Goal: Task Accomplishment & Management: Use online tool/utility

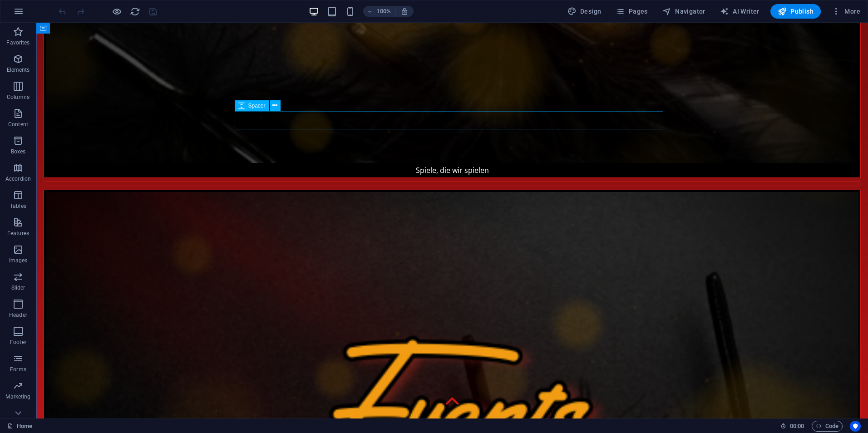
scroll to position [953, 0]
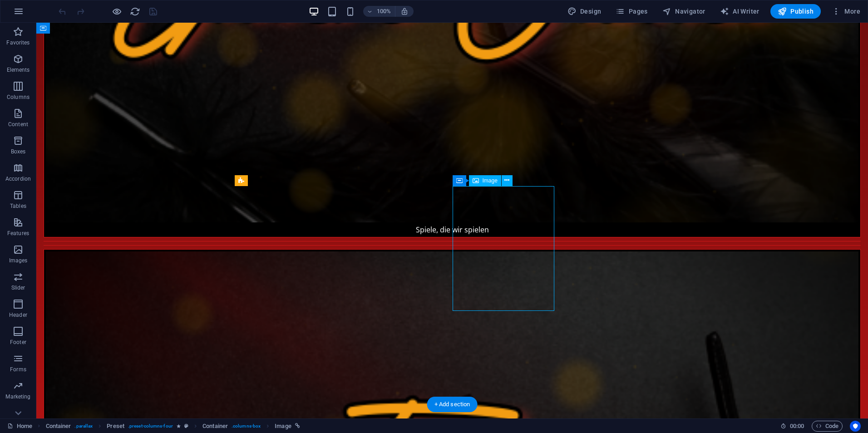
select select "%"
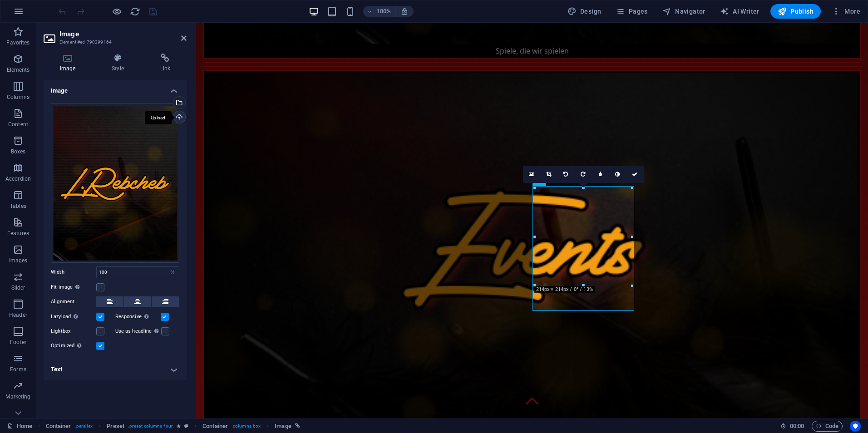
click at [179, 118] on div "Upload" at bounding box center [179, 118] width 14 height 14
click at [181, 100] on div "Select files from the file manager, stock photos, or upload file(s)" at bounding box center [179, 104] width 14 height 14
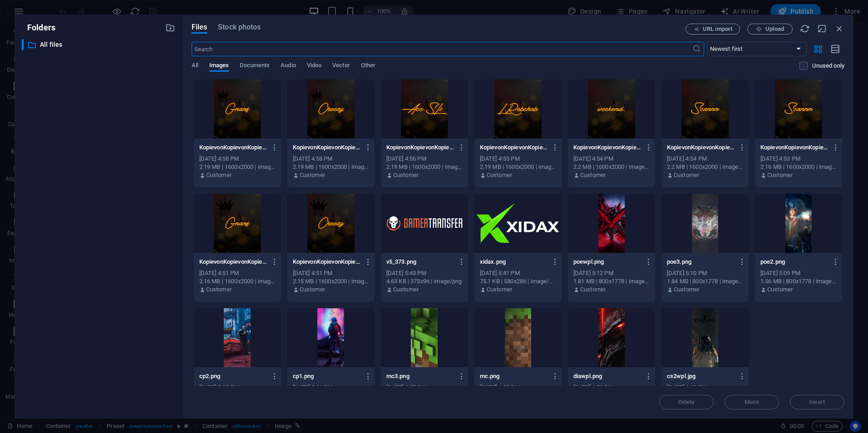
scroll to position [740, 0]
click at [839, 31] on icon "button" at bounding box center [839, 29] width 10 height 10
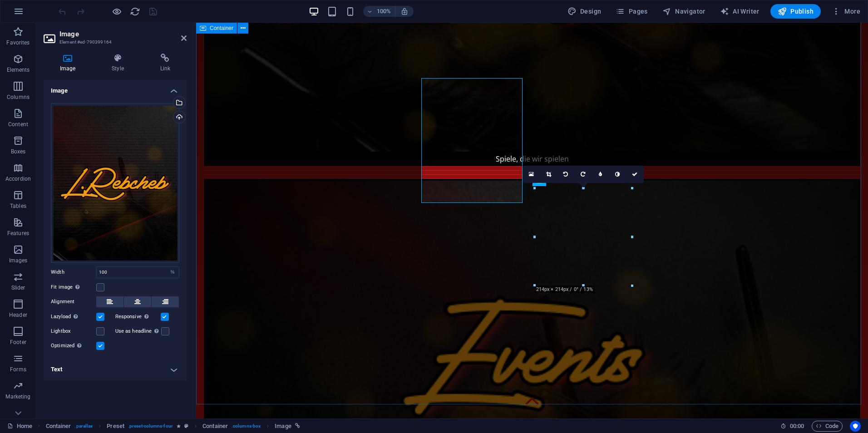
scroll to position [848, 0]
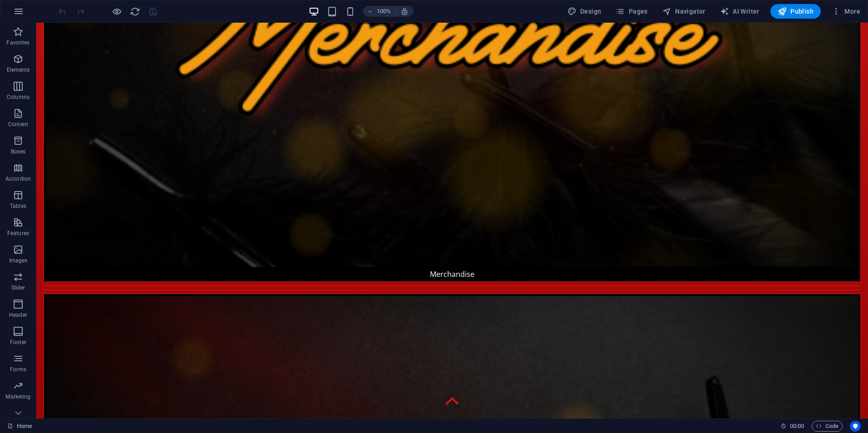
scroll to position [1997, 0]
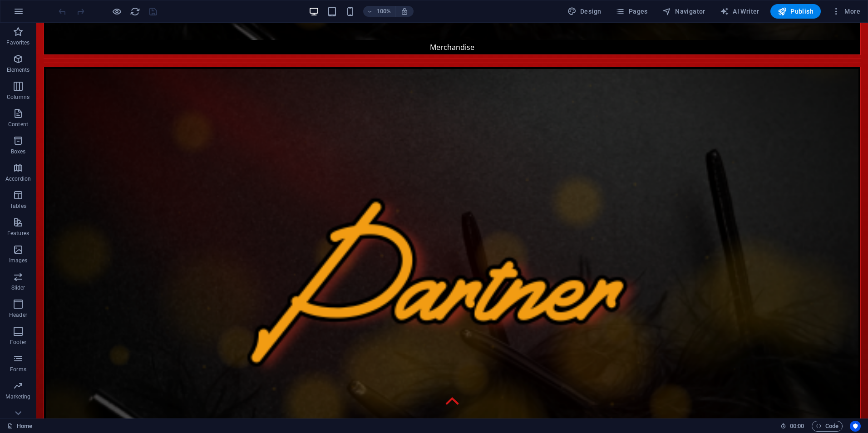
click at [141, 11] on div at bounding box center [108, 11] width 102 height 15
drag, startPoint x: 135, startPoint y: 11, endPoint x: 168, endPoint y: 24, distance: 35.5
click at [135, 11] on icon "reload" at bounding box center [135, 11] width 10 height 10
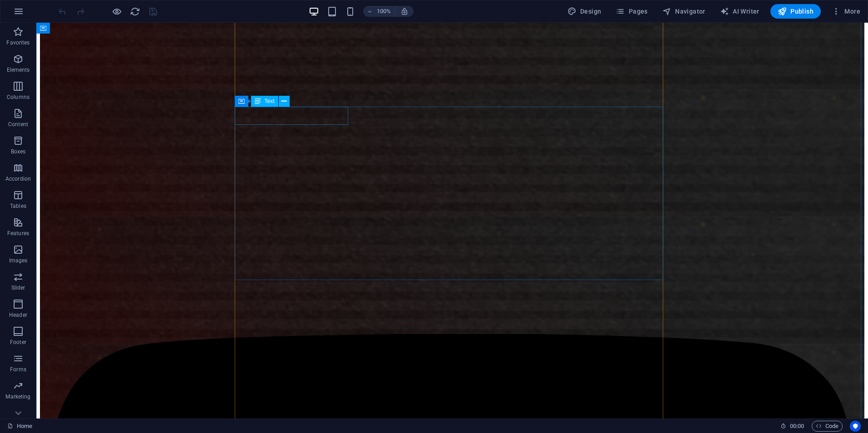
scroll to position [3449, 0]
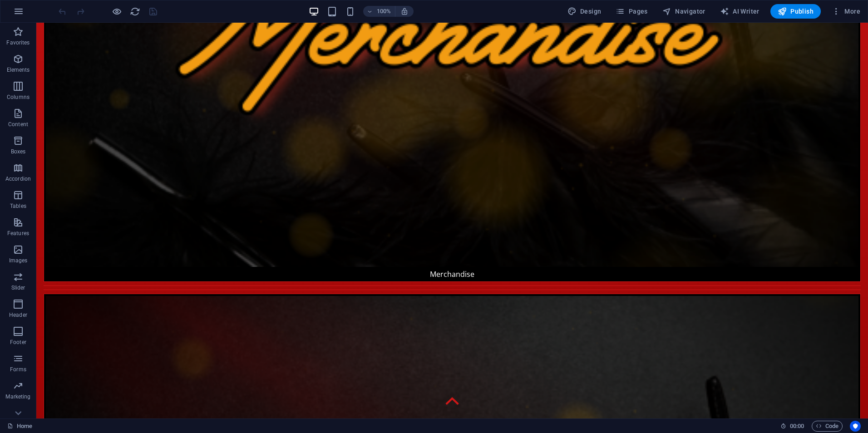
scroll to position [1543, 0]
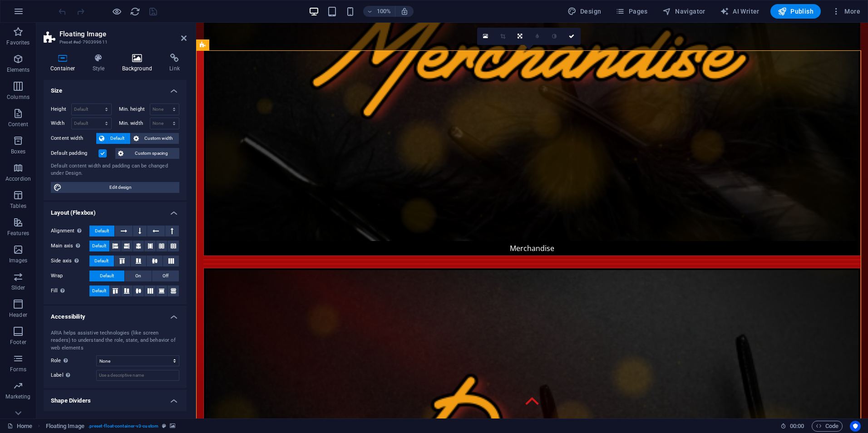
click at [137, 58] on icon at bounding box center [137, 58] width 44 height 9
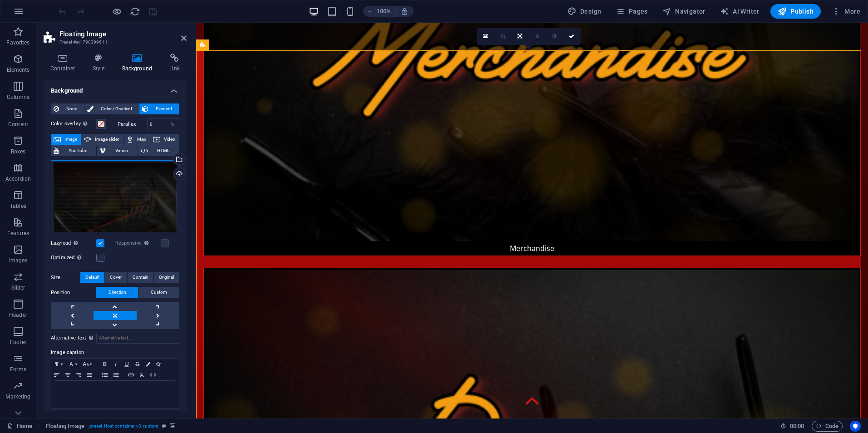
click at [162, 193] on div "Drag files here, click to choose files or select files from Files or our free s…" at bounding box center [115, 197] width 128 height 74
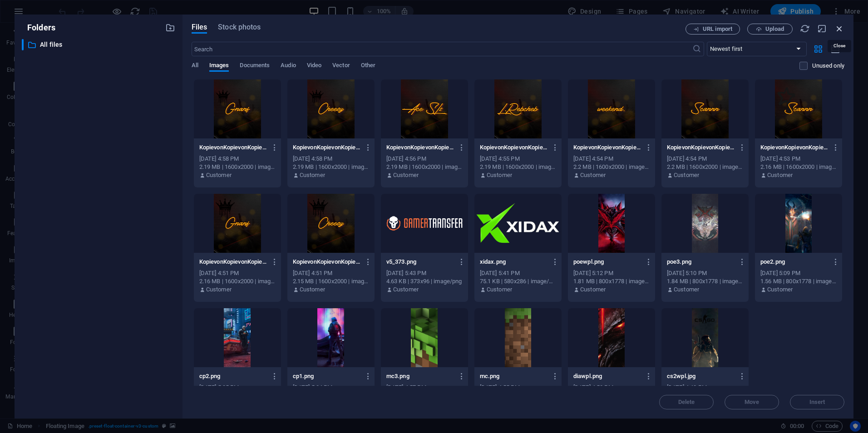
click at [839, 28] on icon "button" at bounding box center [839, 29] width 10 height 10
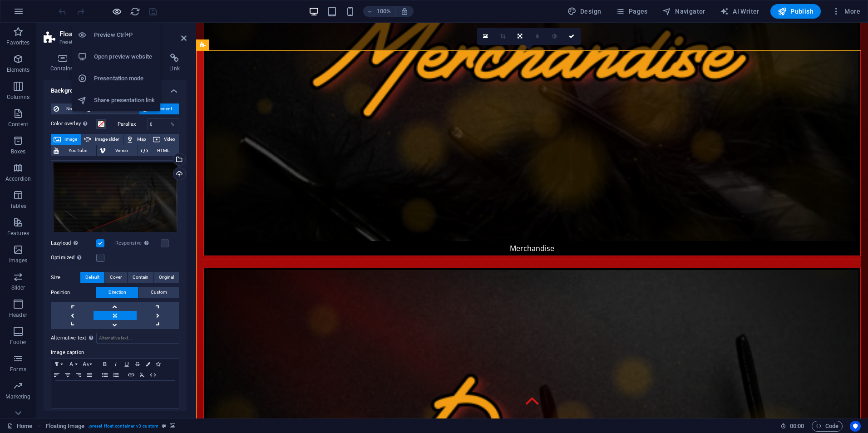
click at [114, 10] on icon "button" at bounding box center [117, 11] width 10 height 10
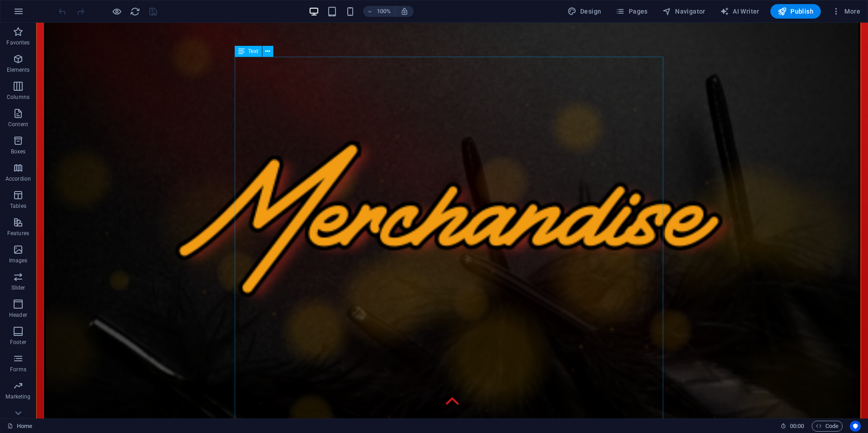
scroll to position [1725, 0]
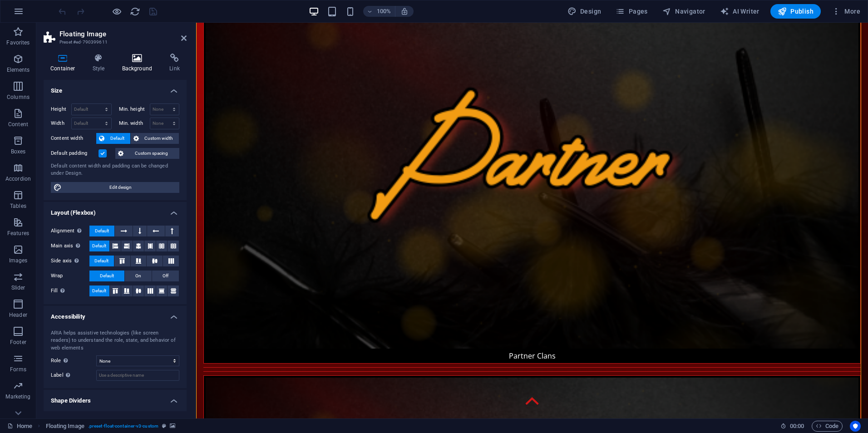
click at [135, 63] on h4 "Background" at bounding box center [139, 63] width 48 height 19
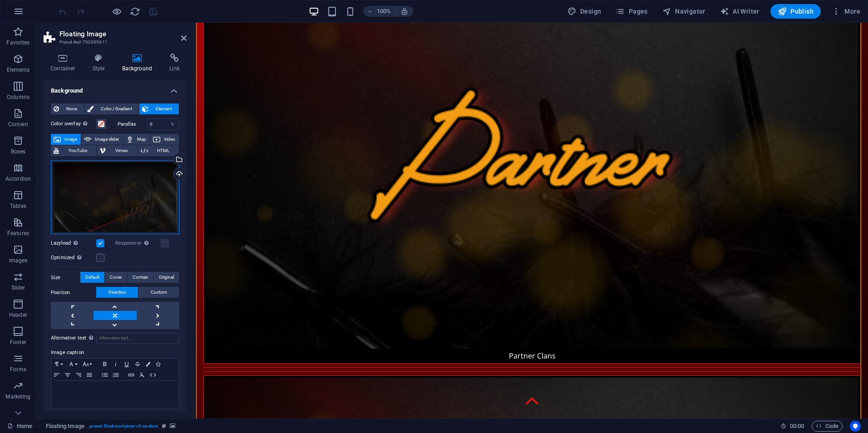
click at [151, 173] on div "Drag files here, click to choose files or select files from Files or our free s…" at bounding box center [115, 197] width 128 height 74
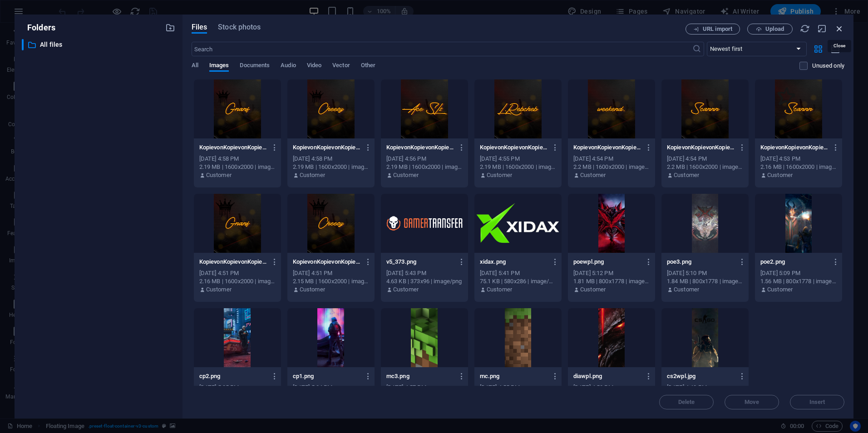
click at [840, 27] on icon "button" at bounding box center [839, 29] width 10 height 10
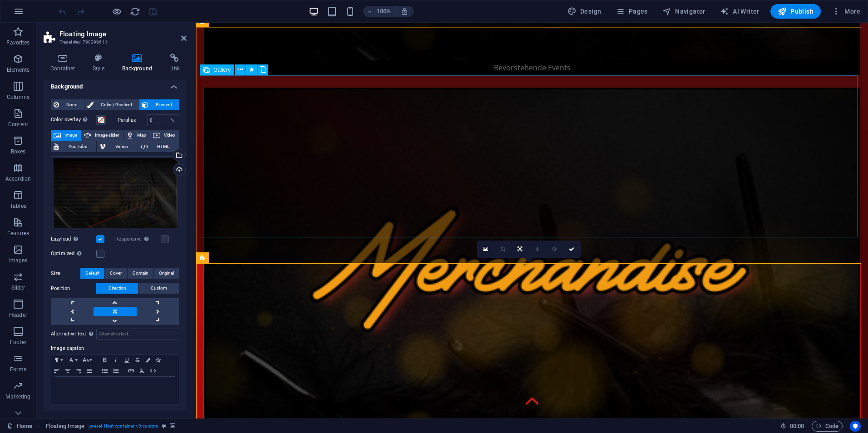
scroll to position [1044, 0]
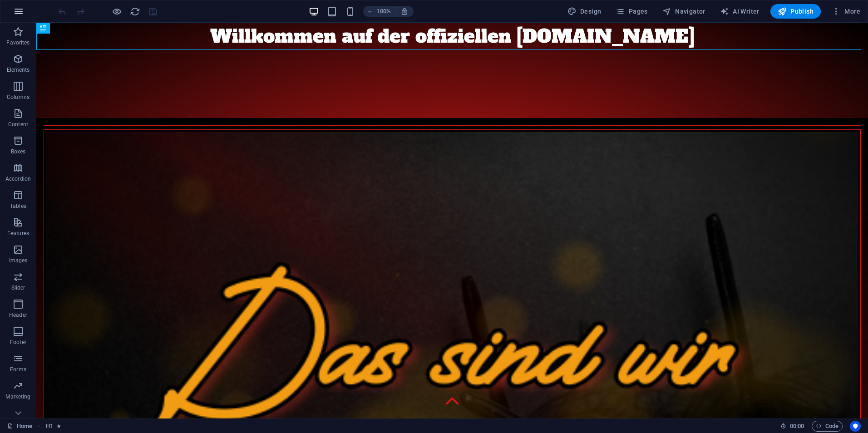
click at [20, 11] on icon "button" at bounding box center [18, 11] width 11 height 11
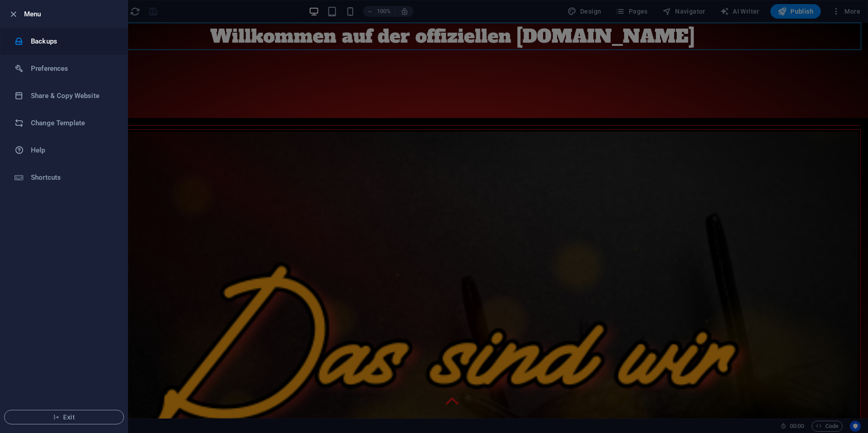
click at [91, 45] on h6 "Backups" at bounding box center [73, 41] width 84 height 11
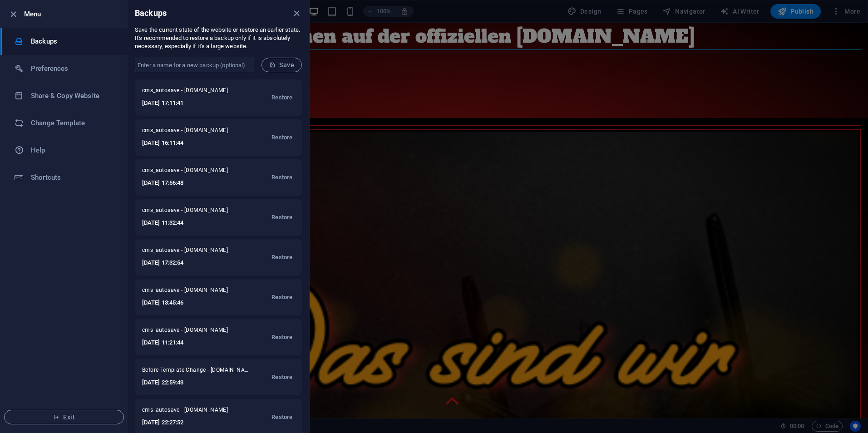
click at [360, 123] on div at bounding box center [434, 216] width 868 height 433
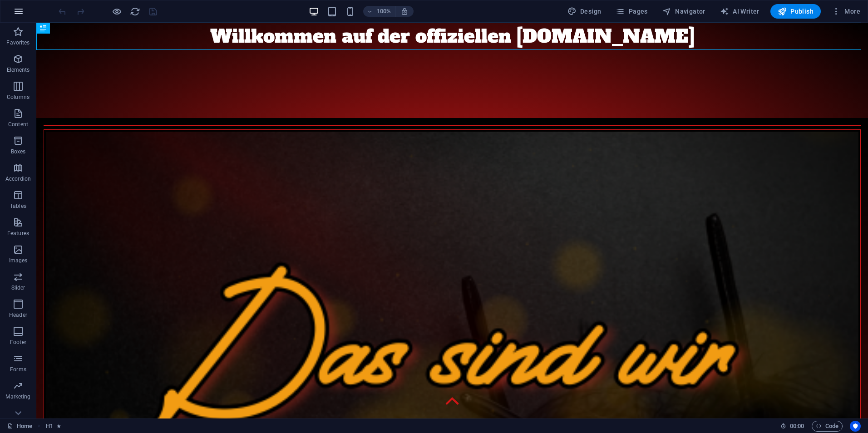
click at [19, 13] on icon "button" at bounding box center [18, 11] width 11 height 11
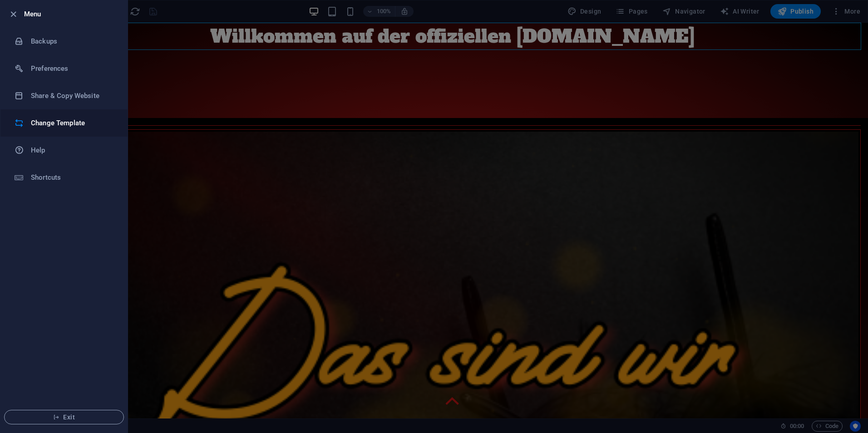
click at [104, 122] on h6 "Change Template" at bounding box center [73, 123] width 84 height 11
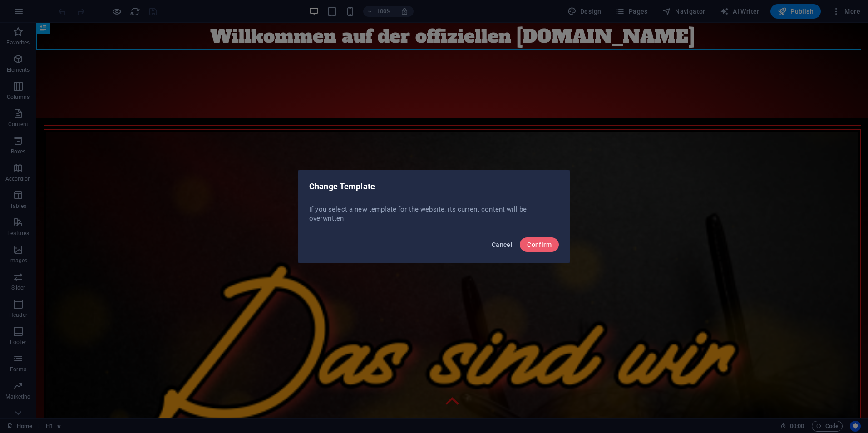
click at [497, 247] on span "Cancel" at bounding box center [502, 244] width 21 height 7
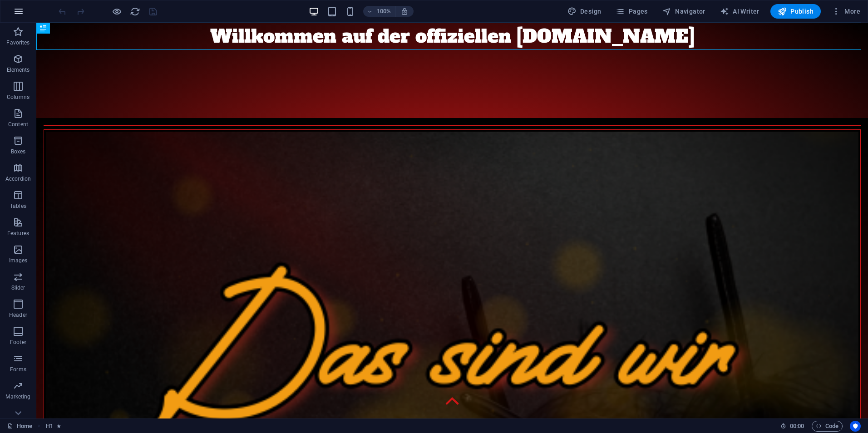
click at [22, 8] on icon "button" at bounding box center [18, 11] width 11 height 11
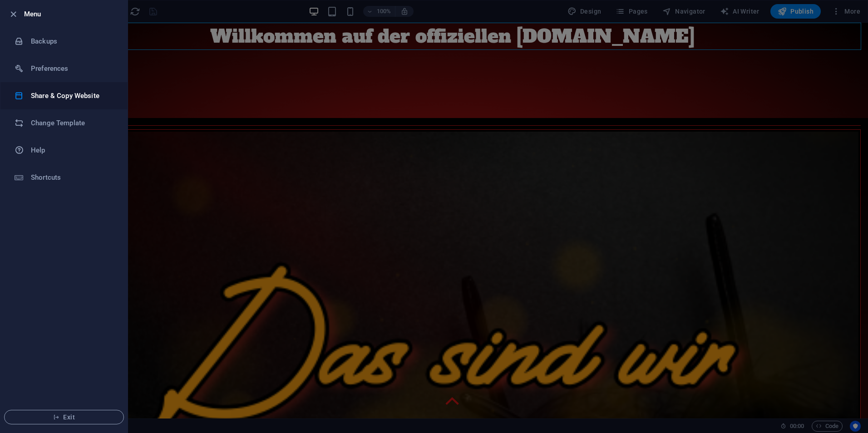
click at [91, 101] on li "Share & Copy Website" at bounding box center [63, 95] width 127 height 27
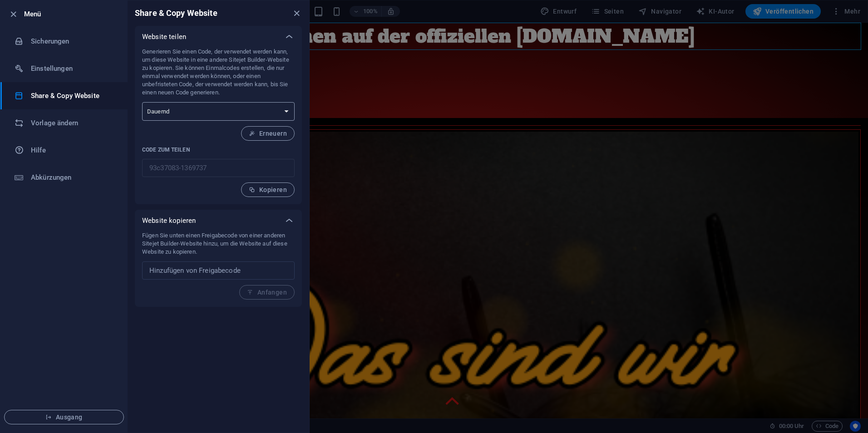
click at [222, 111] on select "Einmalig Dauernd" at bounding box center [218, 111] width 152 height 19
click at [211, 79] on p "Generieren Sie einen Code, der verwendet werden kann, um diese Website in eine …" at bounding box center [218, 72] width 152 height 49
click at [248, 137] on button "Erneuern" at bounding box center [268, 133] width 54 height 15
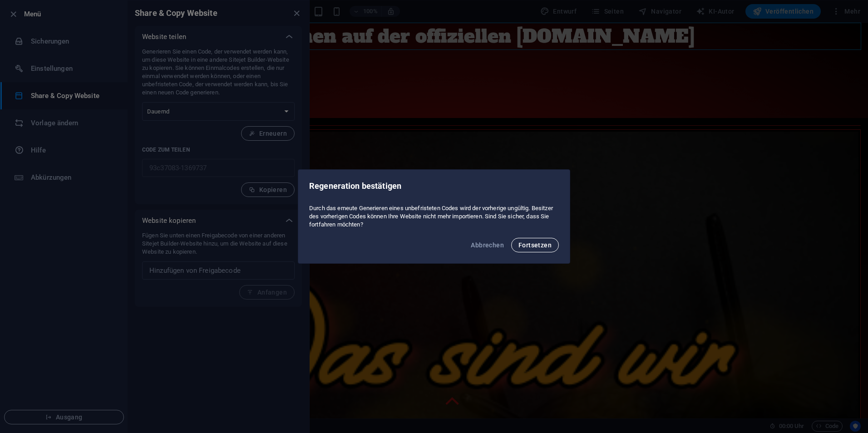
click at [541, 246] on span "Fortsetzen" at bounding box center [534, 244] width 33 height 7
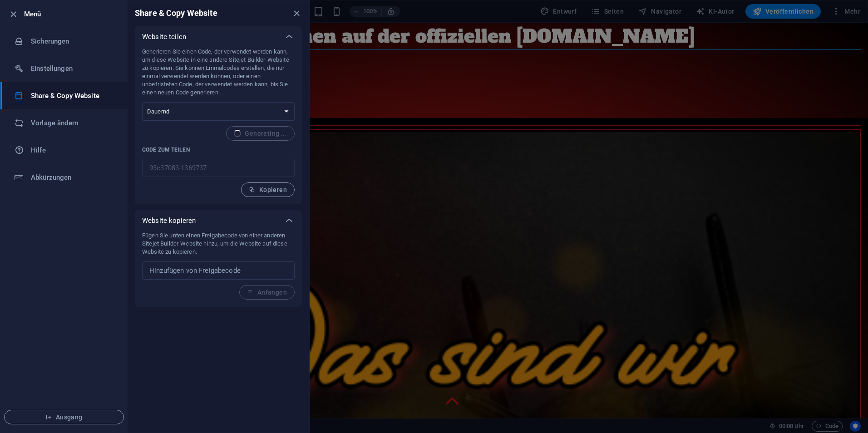
type input "1176bd3b-1369737"
click at [276, 192] on font "Kopieren" at bounding box center [273, 189] width 28 height 7
click at [297, 12] on icon "schließen" at bounding box center [296, 13] width 10 height 10
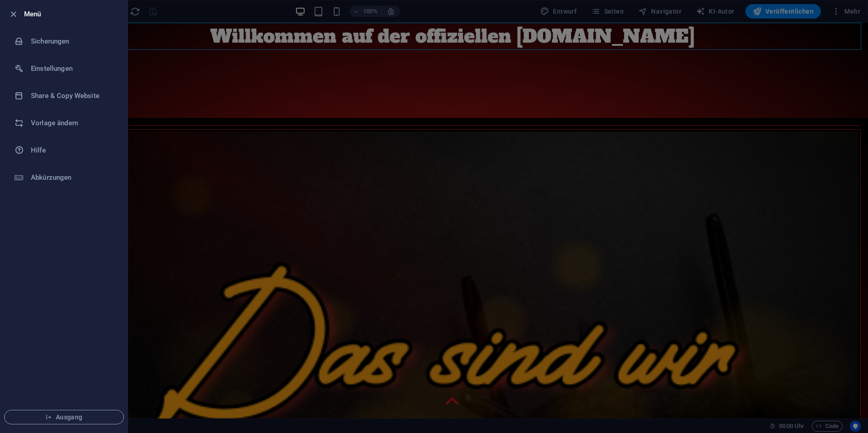
click at [265, 92] on div at bounding box center [434, 216] width 868 height 433
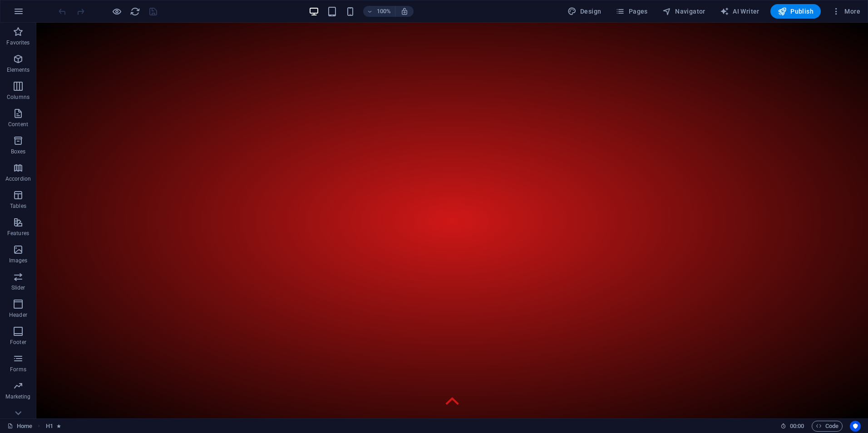
scroll to position [5380, 0]
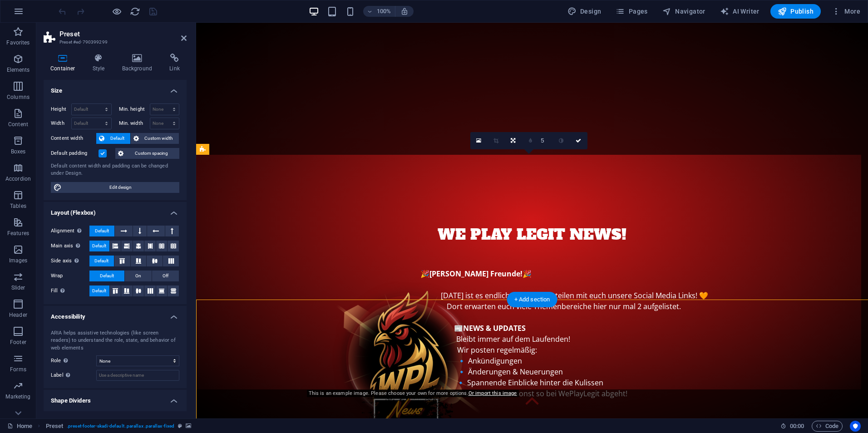
scroll to position [5235, 0]
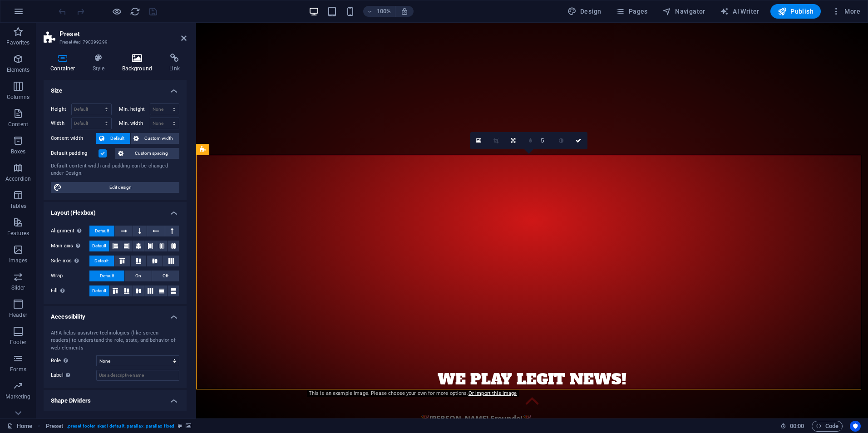
click at [136, 64] on h4 "Background" at bounding box center [139, 63] width 48 height 19
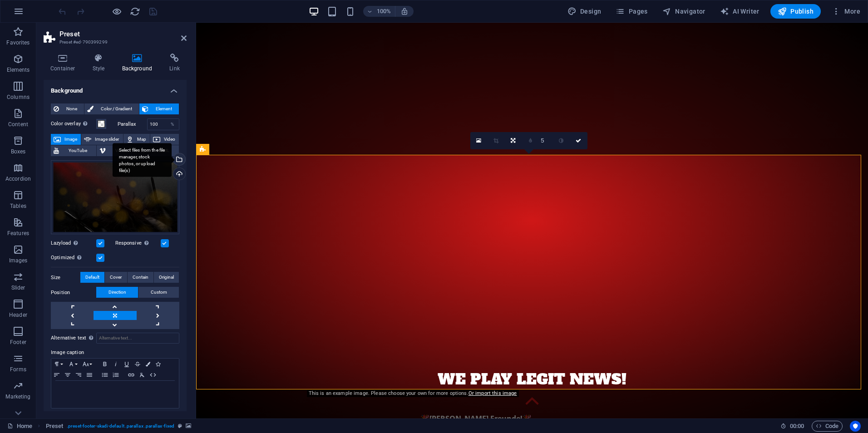
click at [179, 161] on div "Select files from the file manager, stock photos, or upload file(s)" at bounding box center [179, 160] width 14 height 14
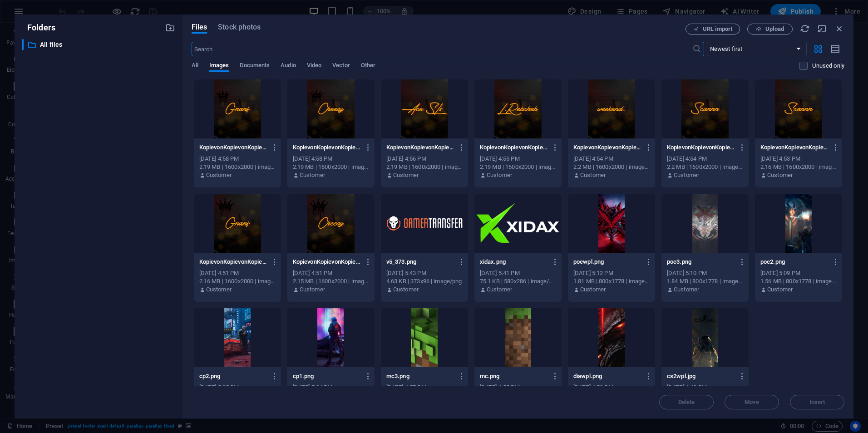
scroll to position [31, 0]
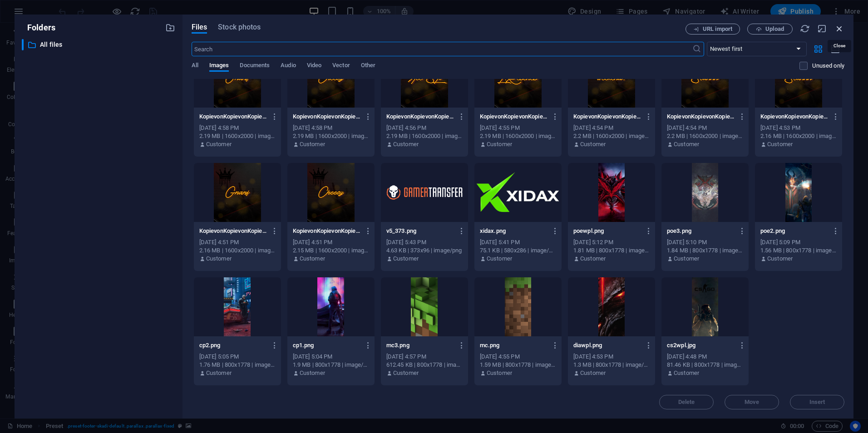
click at [839, 24] on icon "button" at bounding box center [839, 29] width 10 height 10
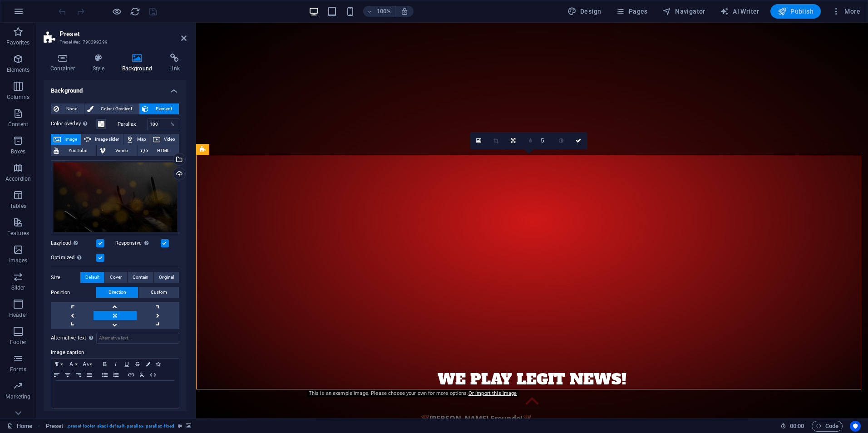
click at [789, 11] on span "Publish" at bounding box center [795, 11] width 36 height 9
